Goal: Task Accomplishment & Management: Complete application form

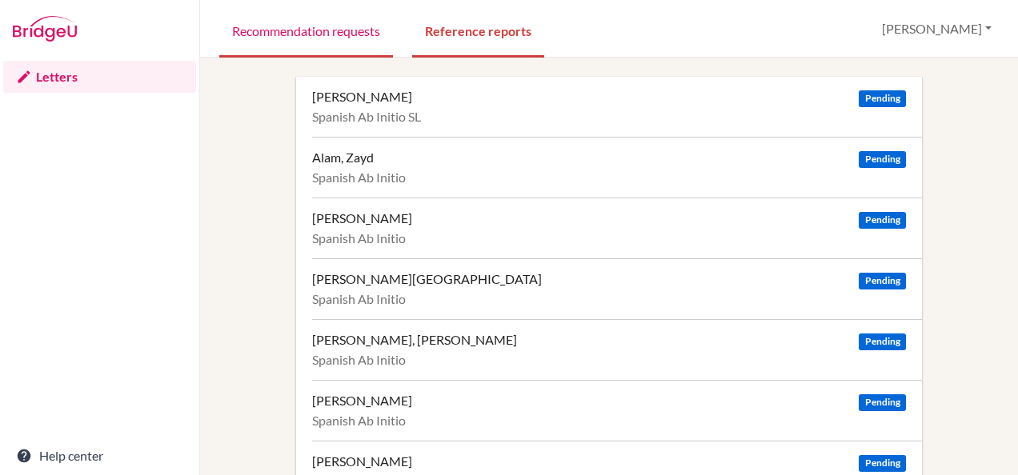
click at [267, 24] on link "Recommendation requests" at bounding box center [306, 29] width 174 height 55
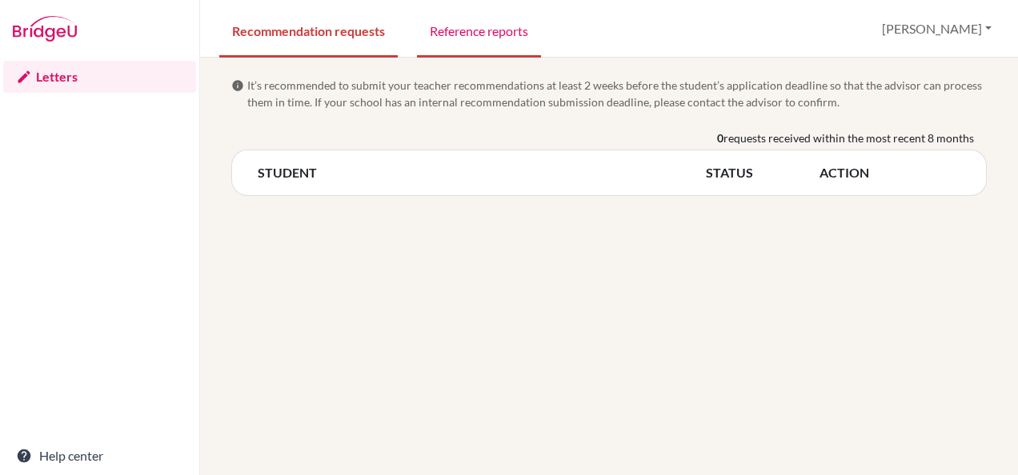
click at [464, 26] on link "Reference reports" at bounding box center [479, 29] width 124 height 55
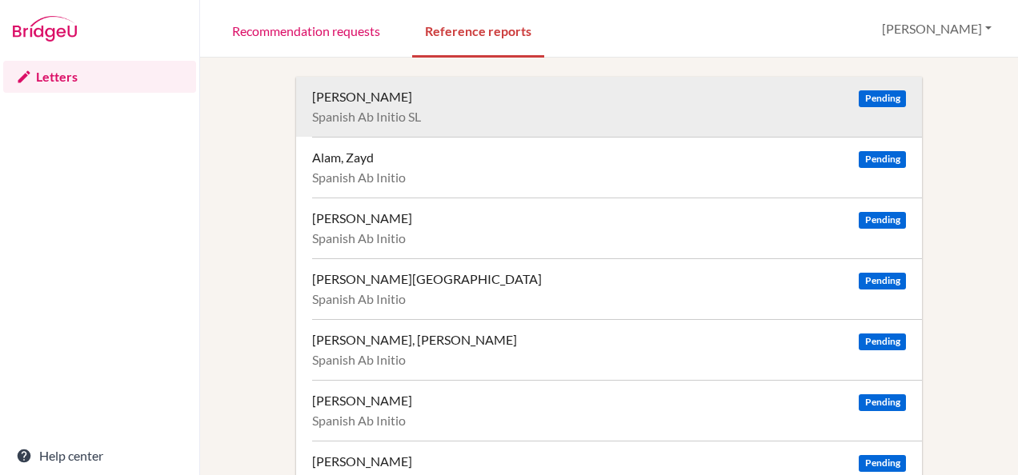
click at [874, 98] on span "Pending" at bounding box center [882, 98] width 46 height 17
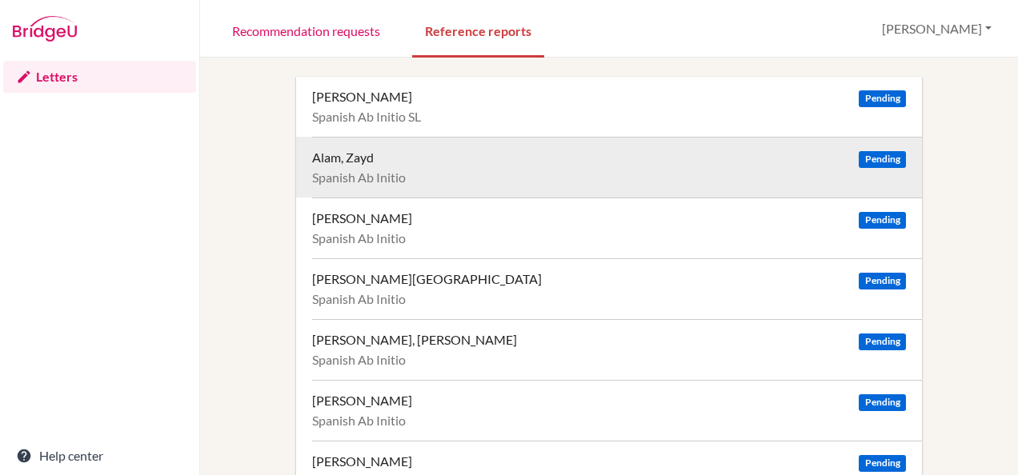
click at [884, 157] on span "Pending" at bounding box center [882, 159] width 46 height 17
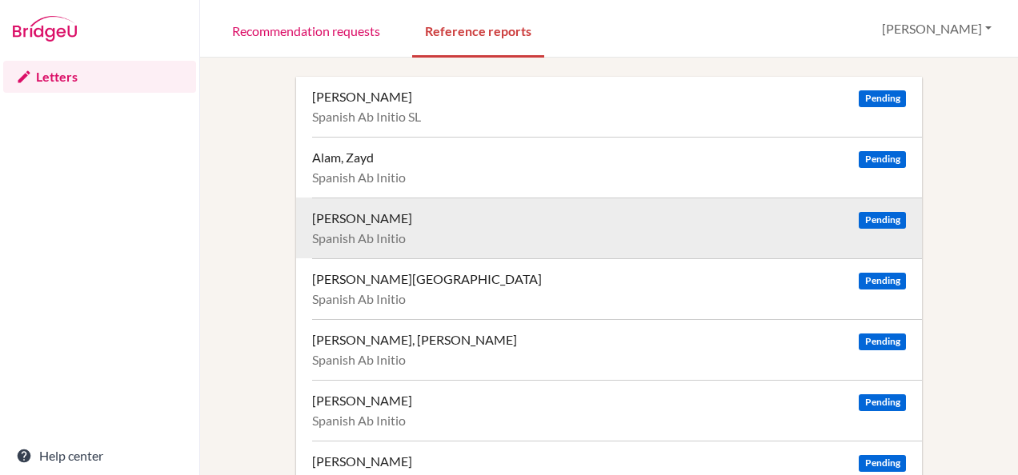
click at [874, 218] on span "Pending" at bounding box center [882, 220] width 46 height 17
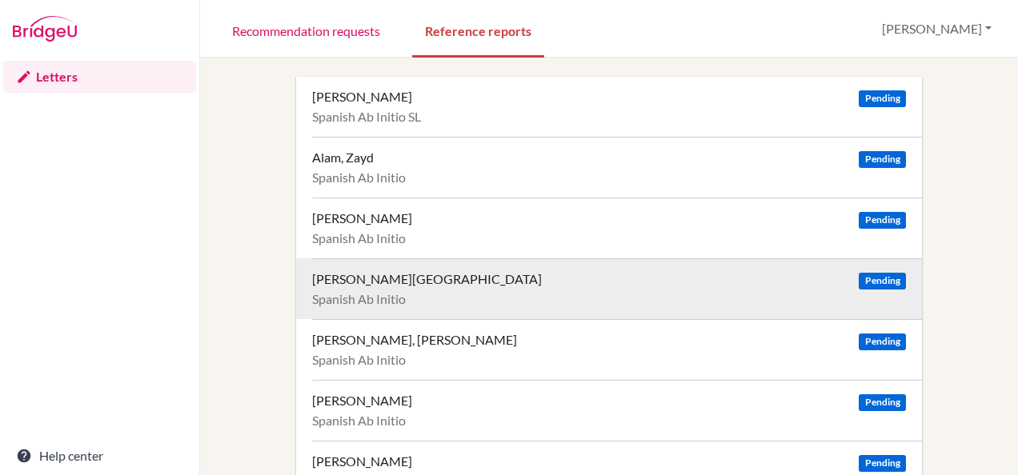
click at [888, 278] on span "Pending" at bounding box center [882, 281] width 46 height 17
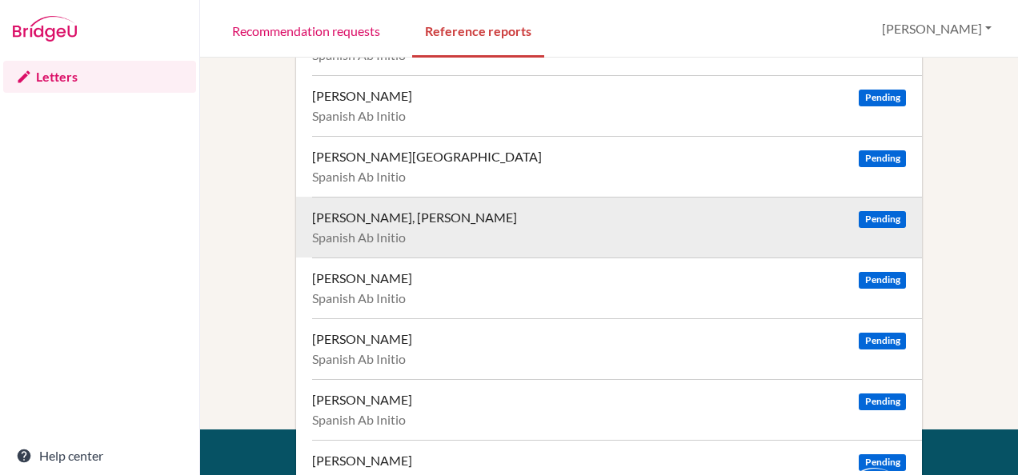
scroll to position [130, 0]
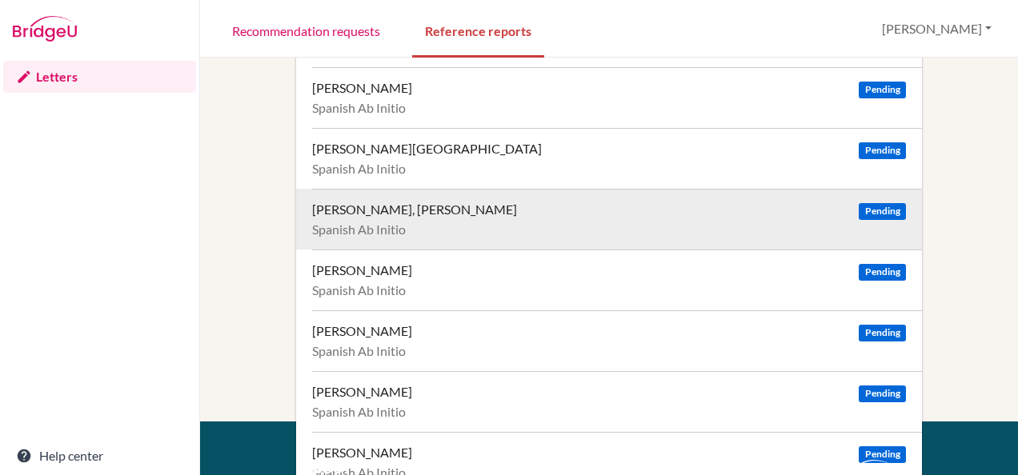
click at [401, 203] on div "Choudhury, Maisarah" at bounding box center [414, 210] width 205 height 16
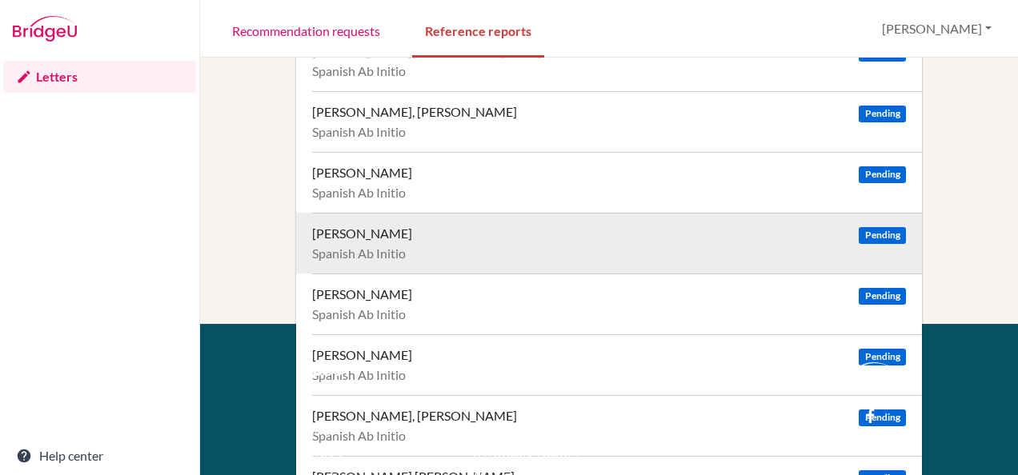
scroll to position [229, 0]
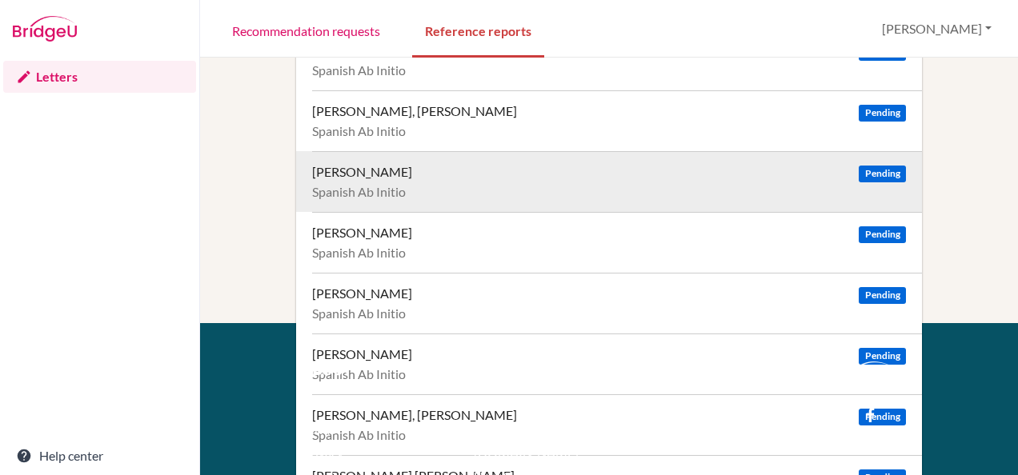
click at [387, 168] on div "Daruwalla, Anahita" at bounding box center [362, 172] width 100 height 16
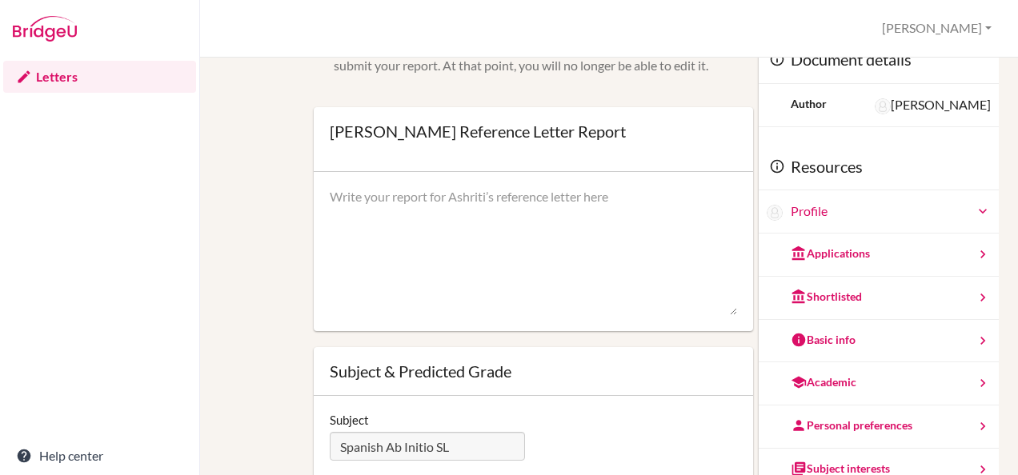
scroll to position [56, 0]
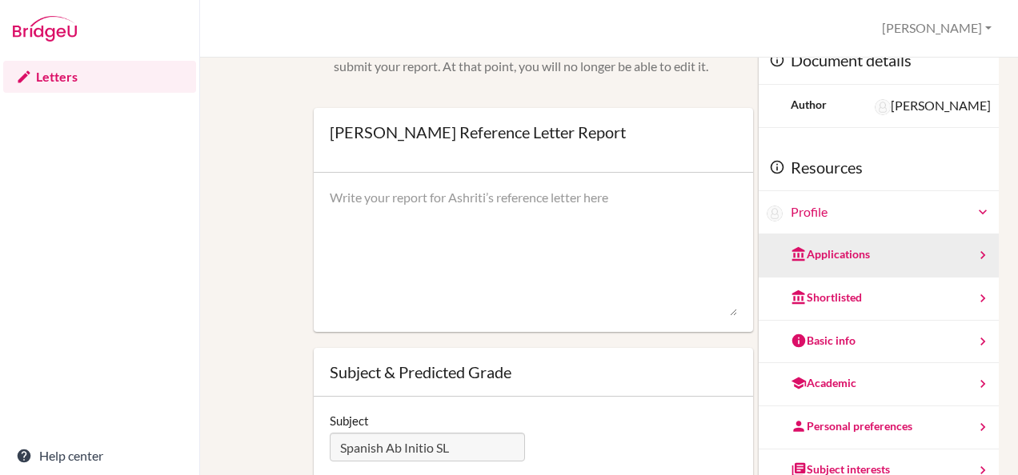
click at [815, 249] on div "Applications" at bounding box center [830, 254] width 79 height 16
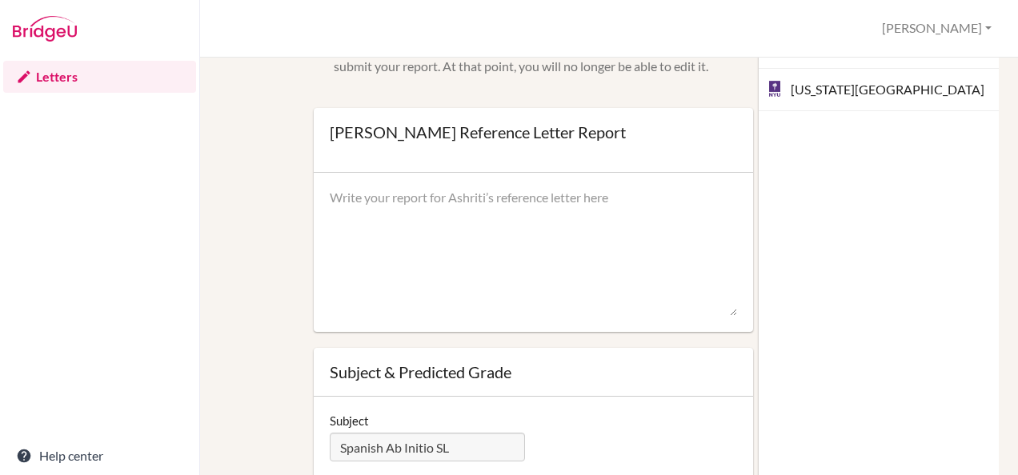
click at [815, 249] on div "Document details Author Abigail Ferrari Resources Profile Applications Shortlis…" at bounding box center [879, 258] width 240 height 475
click at [673, 248] on textarea at bounding box center [533, 253] width 407 height 128
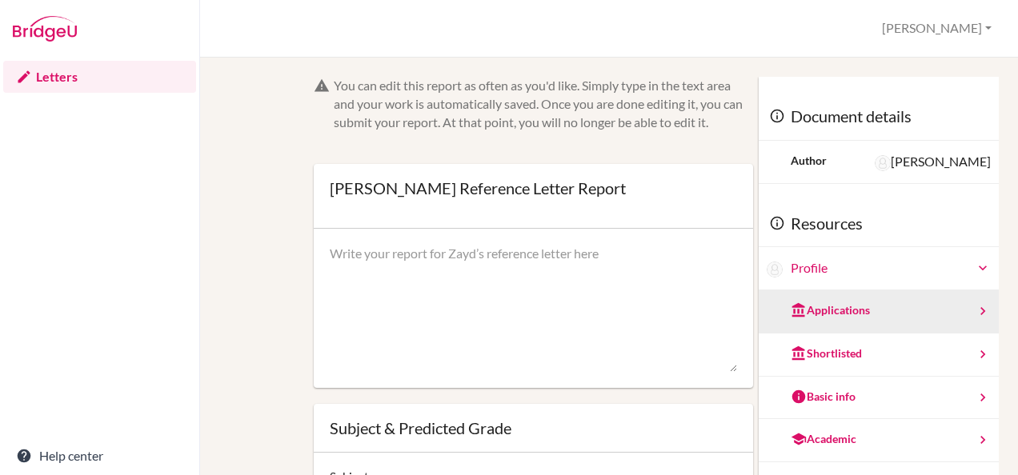
click at [815, 309] on div "Applications" at bounding box center [830, 310] width 79 height 16
click at [806, 306] on div "Applications" at bounding box center [830, 310] width 79 height 16
click at [819, 315] on div "Applications" at bounding box center [830, 310] width 79 height 16
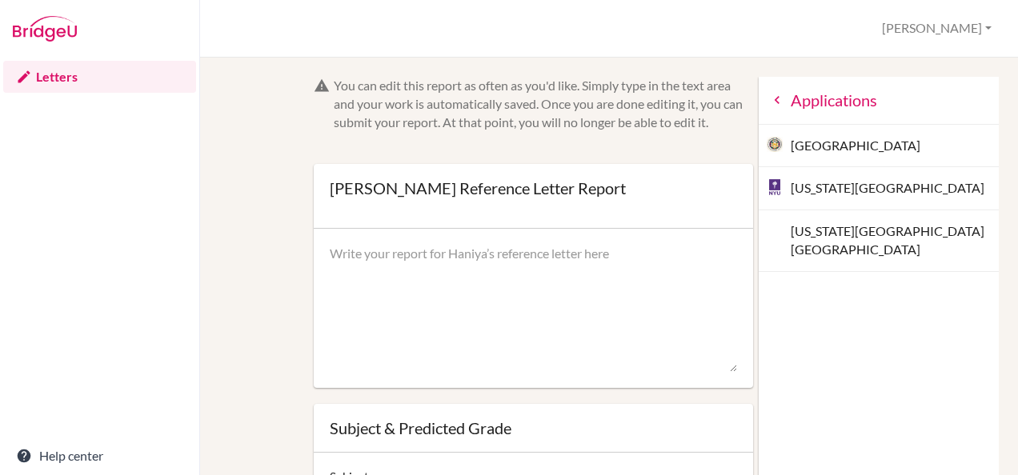
click at [824, 146] on div "Carnegie Mellon University" at bounding box center [879, 146] width 240 height 43
drag, startPoint x: 919, startPoint y: 147, endPoint x: 749, endPoint y: 150, distance: 169.7
click at [759, 150] on div "Carnegie Mellon University" at bounding box center [879, 146] width 240 height 43
drag, startPoint x: 749, startPoint y: 150, endPoint x: 781, endPoint y: 142, distance: 33.0
copy div "Carnegie Mellon University"
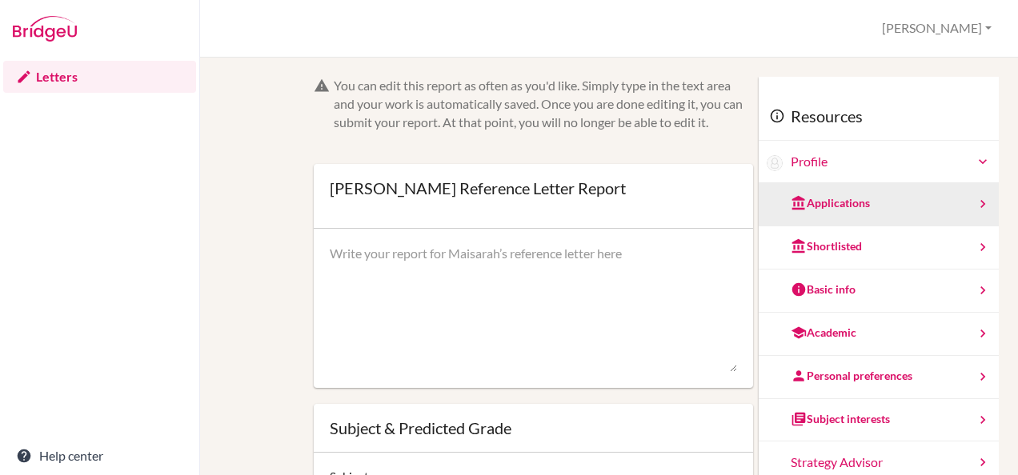
drag, startPoint x: 844, startPoint y: 200, endPoint x: 775, endPoint y: 205, distance: 69.0
click at [791, 205] on icon at bounding box center [799, 203] width 16 height 16
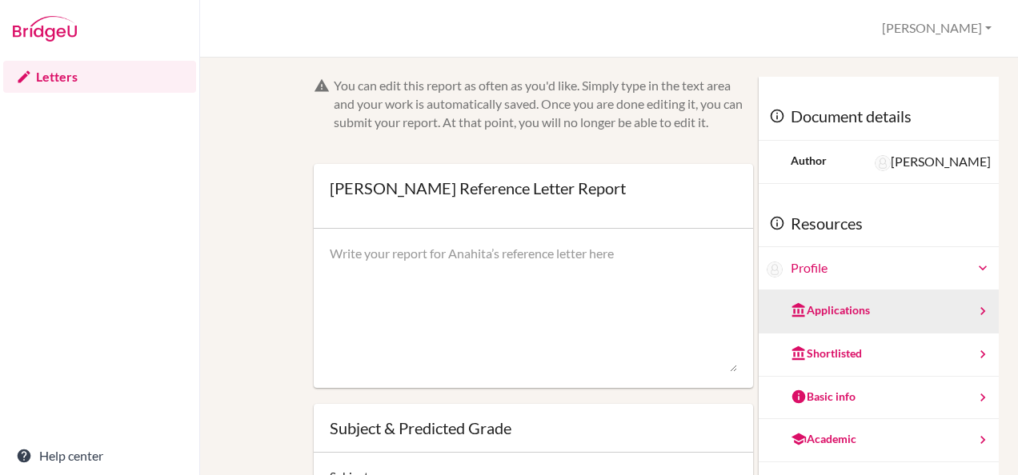
click at [853, 312] on div "Applications" at bounding box center [879, 311] width 240 height 43
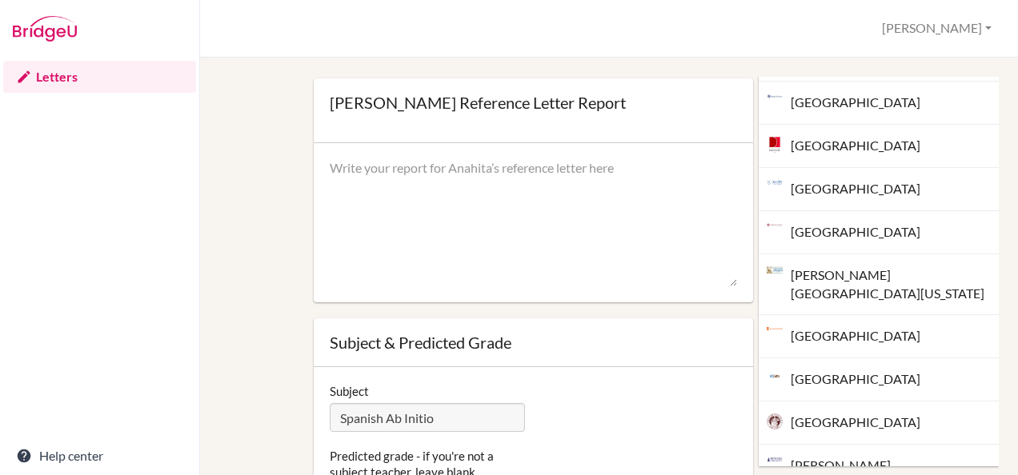
click at [875, 229] on div "[GEOGRAPHIC_DATA]" at bounding box center [879, 232] width 240 height 43
drag, startPoint x: 875, startPoint y: 229, endPoint x: 764, endPoint y: 222, distance: 111.4
click at [764, 222] on div "[GEOGRAPHIC_DATA]" at bounding box center [879, 232] width 240 height 43
drag, startPoint x: 764, startPoint y: 222, endPoint x: 786, endPoint y: 230, distance: 23.0
copy div "[GEOGRAPHIC_DATA]"
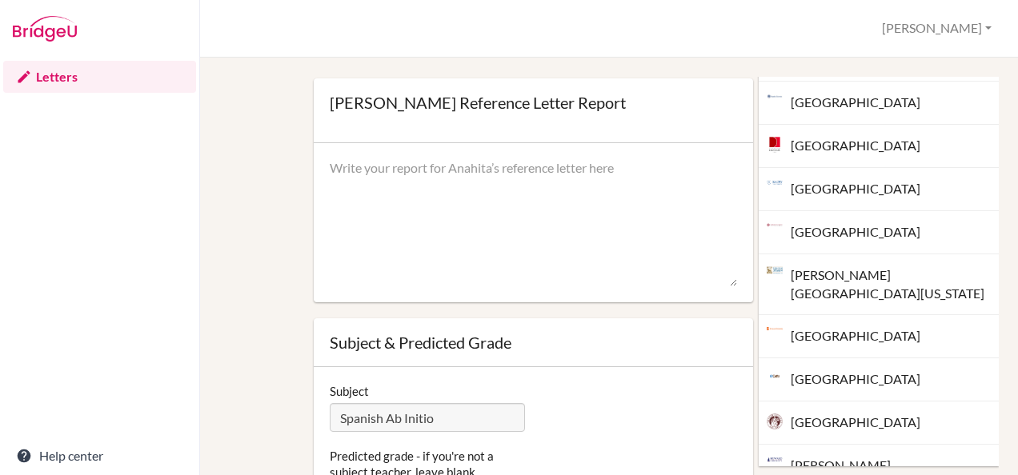
click at [509, 223] on textarea at bounding box center [533, 223] width 407 height 128
click at [418, 168] on textarea at bounding box center [533, 224] width 407 height 128
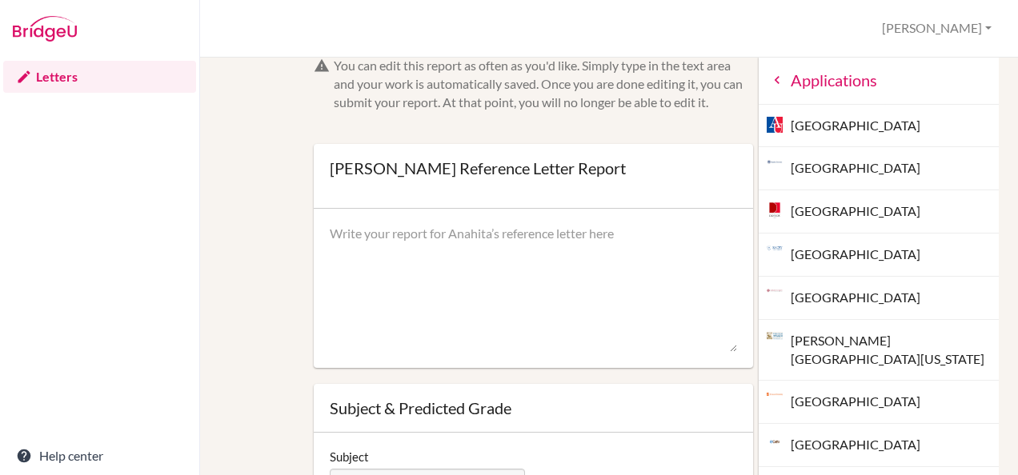
scroll to position [0, 0]
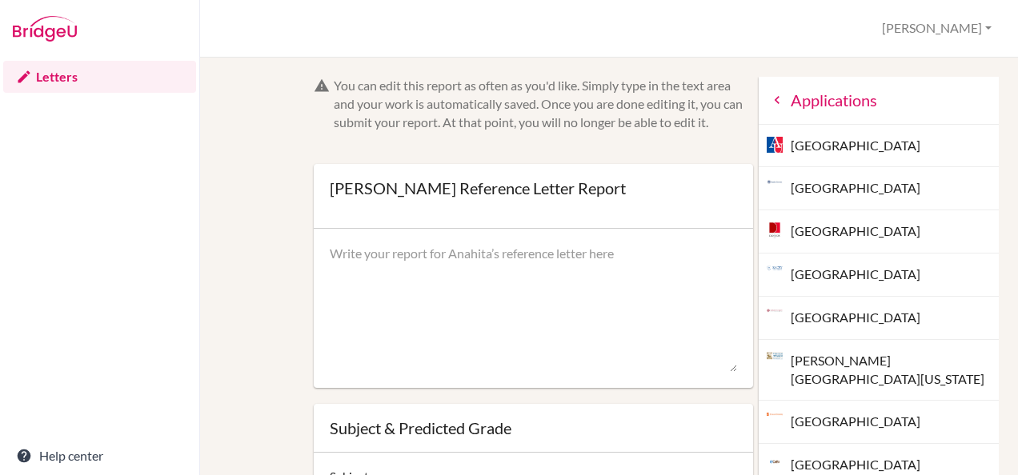
click at [533, 134] on form "You can edit this report as often as you'd like. Simply type in the text area a…" at bounding box center [533, 354] width 439 height 554
